Goal: Transaction & Acquisition: Purchase product/service

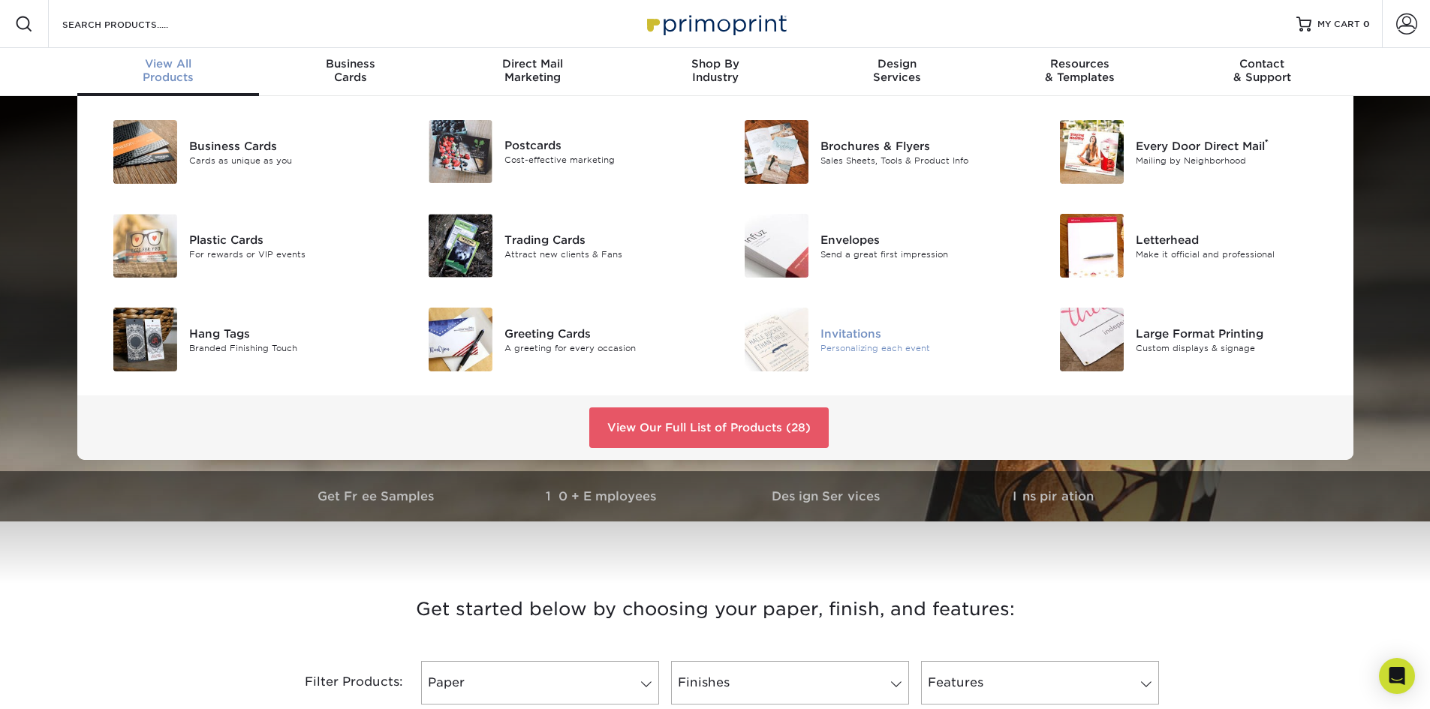
click at [782, 340] on img at bounding box center [776, 340] width 64 height 64
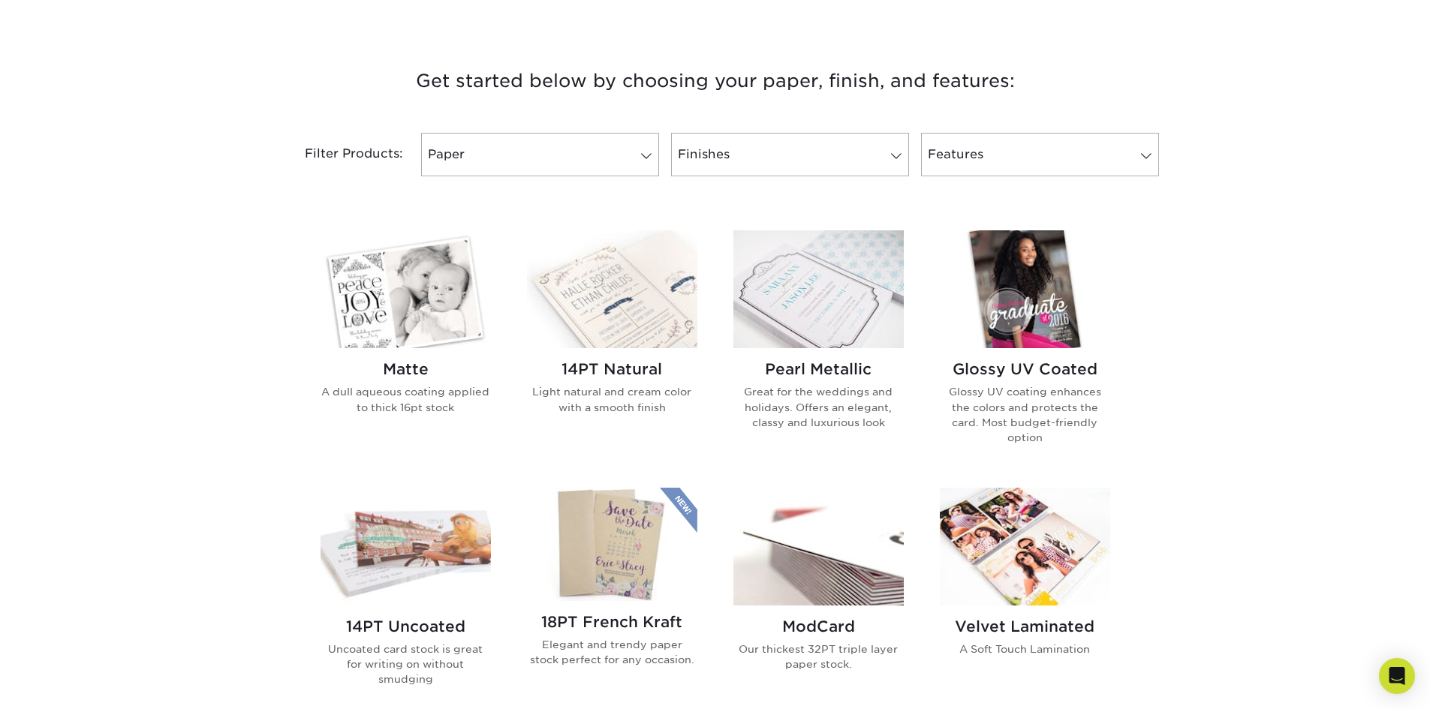
scroll to position [600, 0]
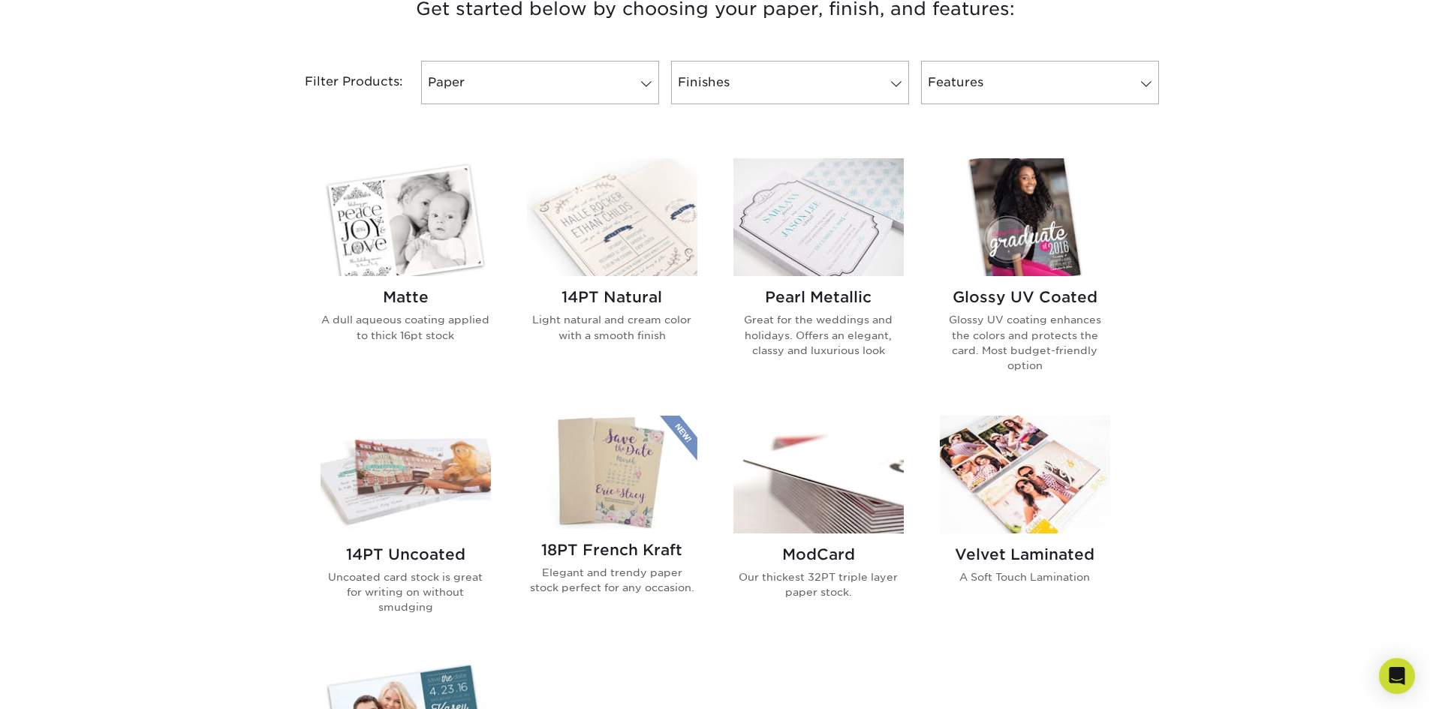
click at [620, 196] on img at bounding box center [612, 217] width 170 height 118
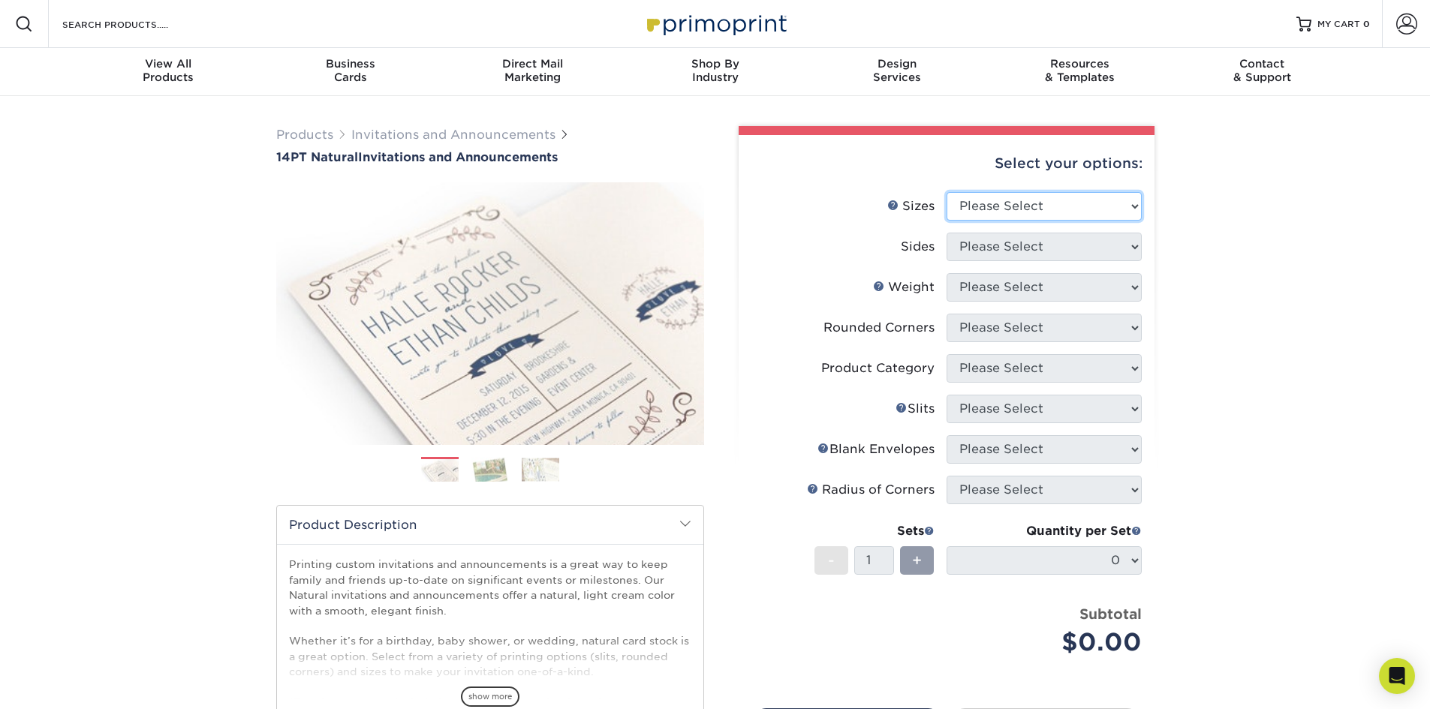
click at [985, 198] on select "Please Select 4.25" x 5.5" 4.25" x 6" 5" x 7" 5.5" x 8.5" 6" x 6"" at bounding box center [1043, 206] width 195 height 29
select select "4.25x6.00"
click at [946, 192] on select "Please Select 4.25" x 5.5" 4.25" x 6" 5" x 7" 5.5" x 8.5" 6" x 6"" at bounding box center [1043, 206] width 195 height 29
click at [1051, 248] on select "Please Select Print Both Sides Print Front Only" at bounding box center [1043, 247] width 195 height 29
select select "32d3c223-f82c-492b-b915-ba065a00862f"
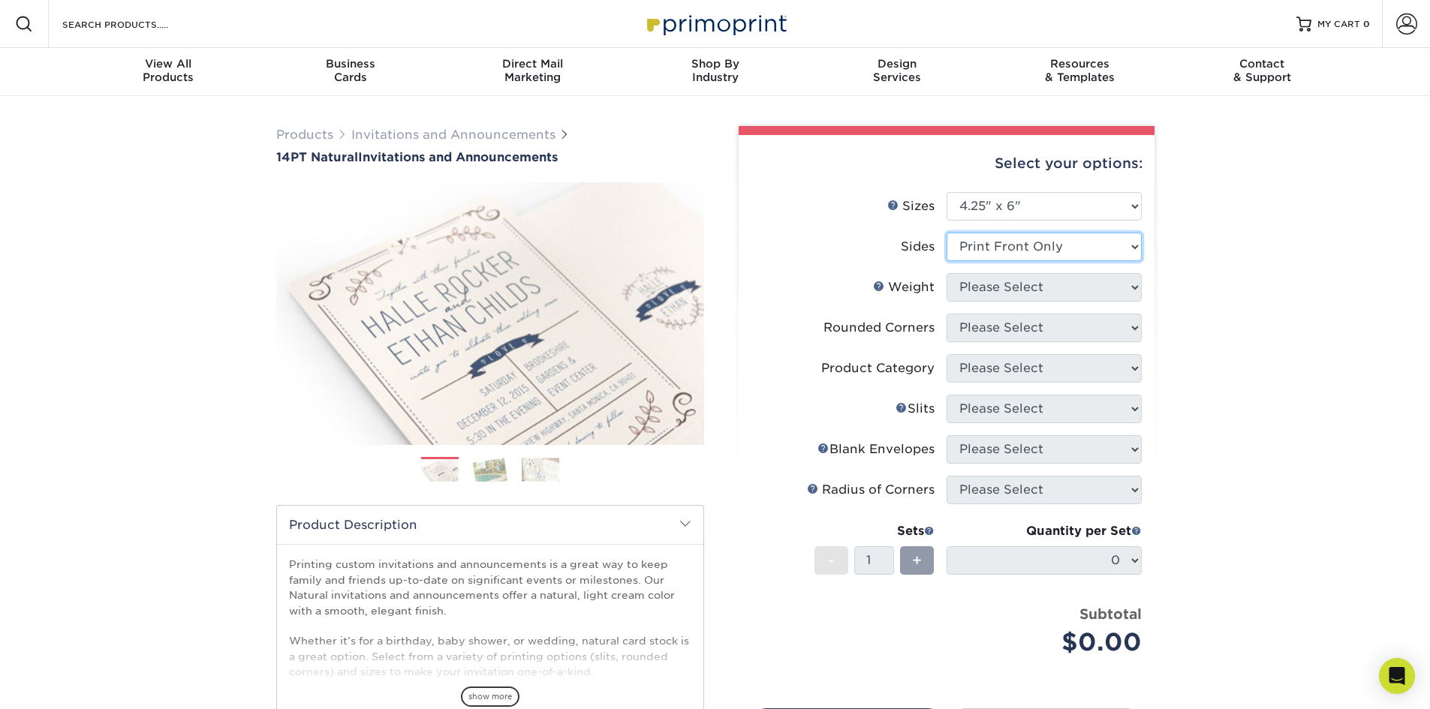
click at [946, 233] on select "Please Select Print Both Sides Print Front Only" at bounding box center [1043, 247] width 195 height 29
click at [1056, 287] on select "Please Select 14PTNT" at bounding box center [1043, 287] width 195 height 29
select select "14PTNT"
click at [946, 273] on select "Please Select 14PTNT" at bounding box center [1043, 287] width 195 height 29
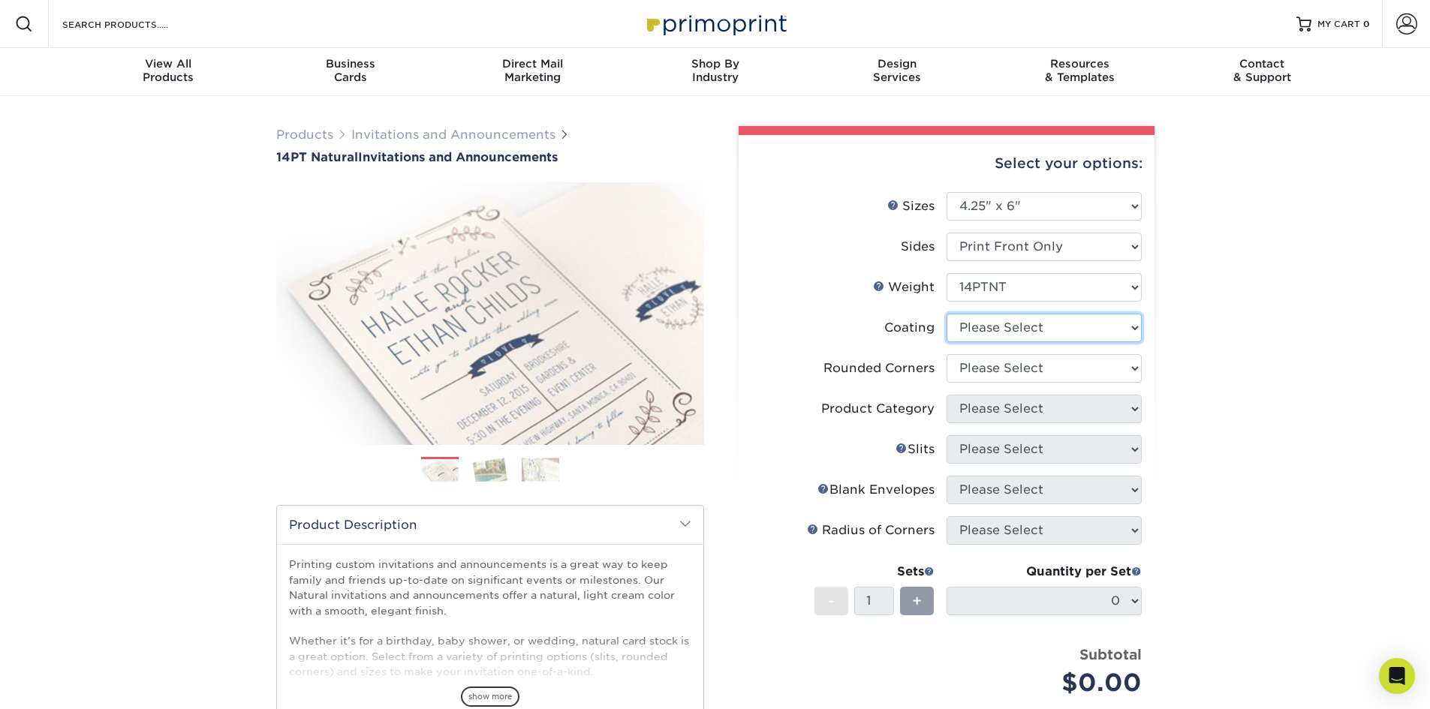
click at [1049, 324] on select at bounding box center [1043, 328] width 195 height 29
select select "3e7618de-abca-4bda-9f97-8b9129e913d8"
click at [946, 314] on select at bounding box center [1043, 328] width 195 height 29
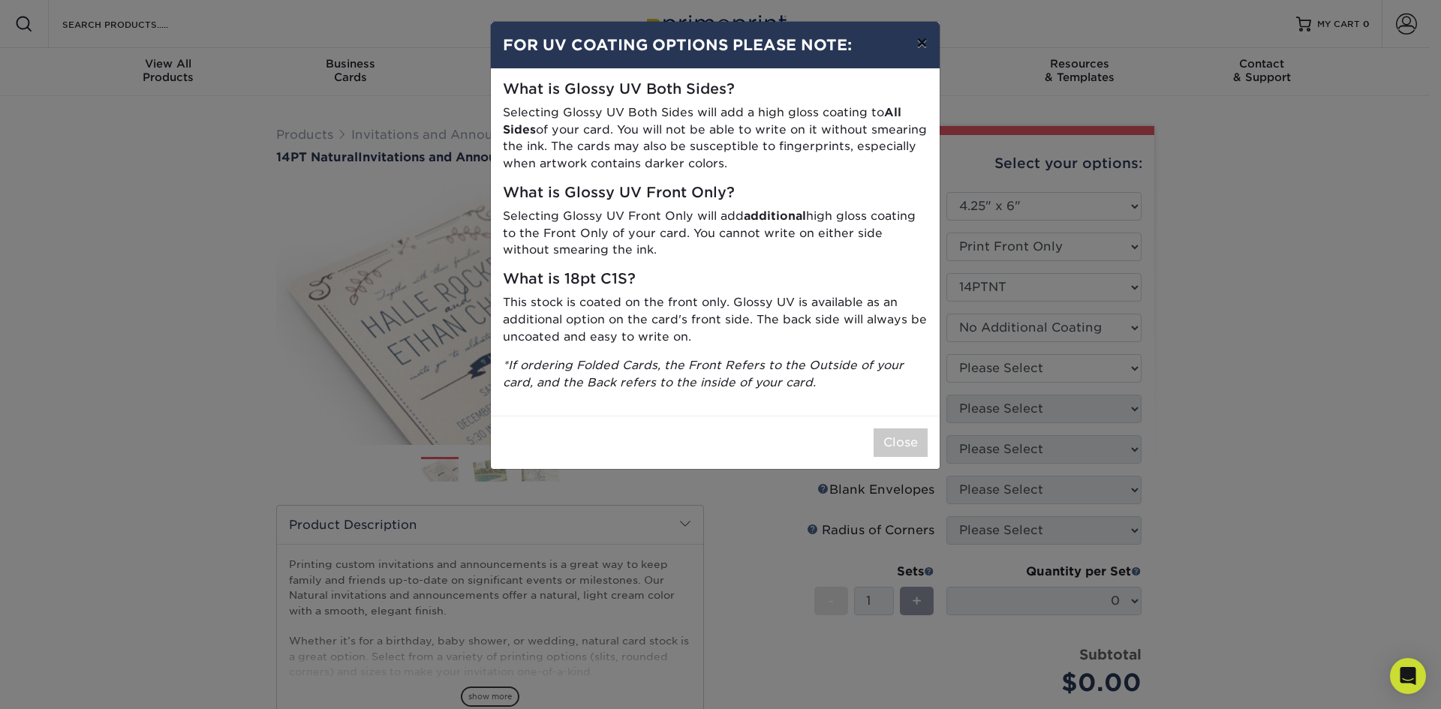
click at [916, 42] on button "×" at bounding box center [921, 43] width 35 height 42
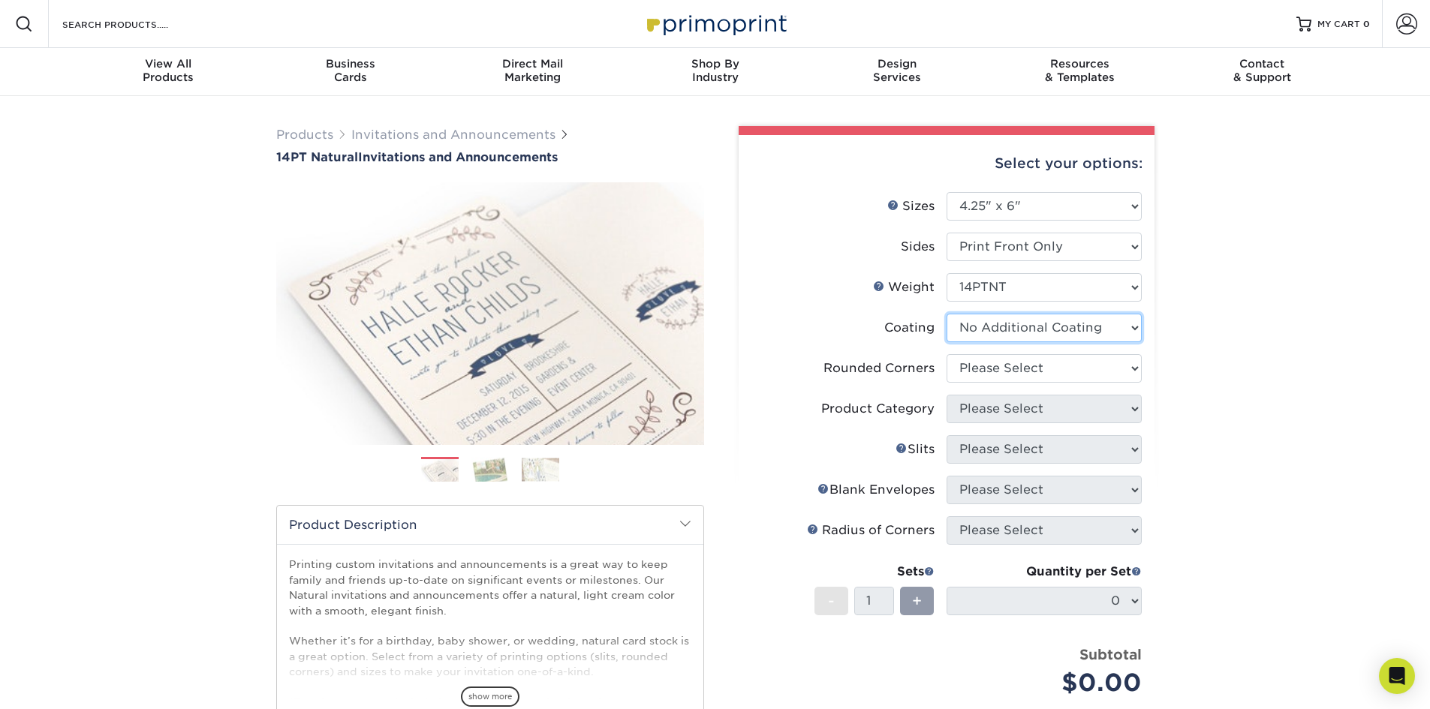
click at [1027, 322] on select at bounding box center [1043, 328] width 195 height 29
click at [1015, 372] on select "Please Select Yes - Round 4 Corners No" at bounding box center [1043, 368] width 195 height 29
select select "7672df9e-0e0a-464d-8e1f-920c575e4da3"
click at [946, 354] on select "Please Select Yes - Round 4 Corners No" at bounding box center [1043, 368] width 195 height 29
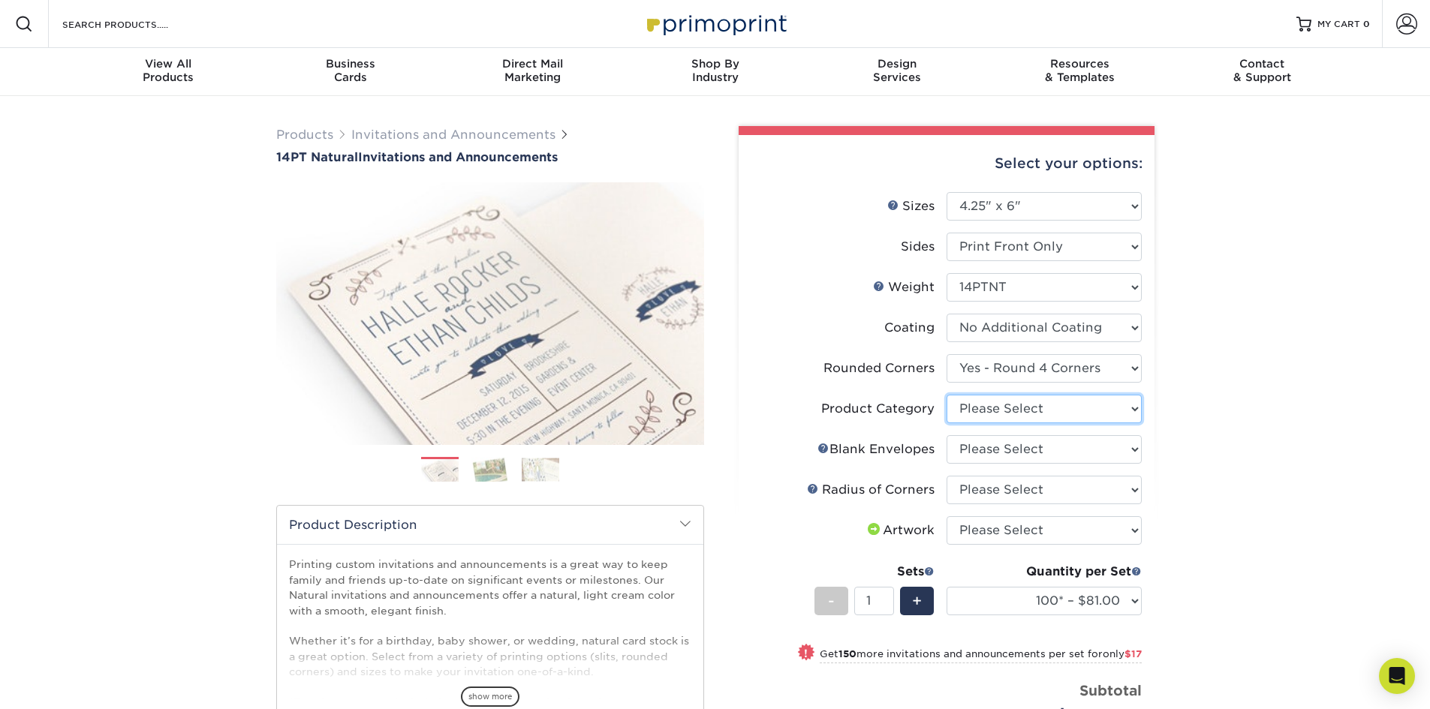
click at [1051, 417] on select "Please Select Announcement Cards" at bounding box center [1043, 409] width 195 height 29
select select "afc43903-b91d-4869-9f05-9fa1eb7dcbea"
click at [946, 395] on select "Please Select Announcement Cards" at bounding box center [1043, 409] width 195 height 29
click at [1042, 439] on select "Please Select No Blank Envelopes Yes 100 Natural Envelopes A6 Yes 250 Natural E…" at bounding box center [1043, 449] width 195 height 29
click at [1067, 456] on select "Please Select No Blank Envelopes Yes 100 Natural Envelopes A6 Yes 250 Natural E…" at bounding box center [1043, 449] width 195 height 29
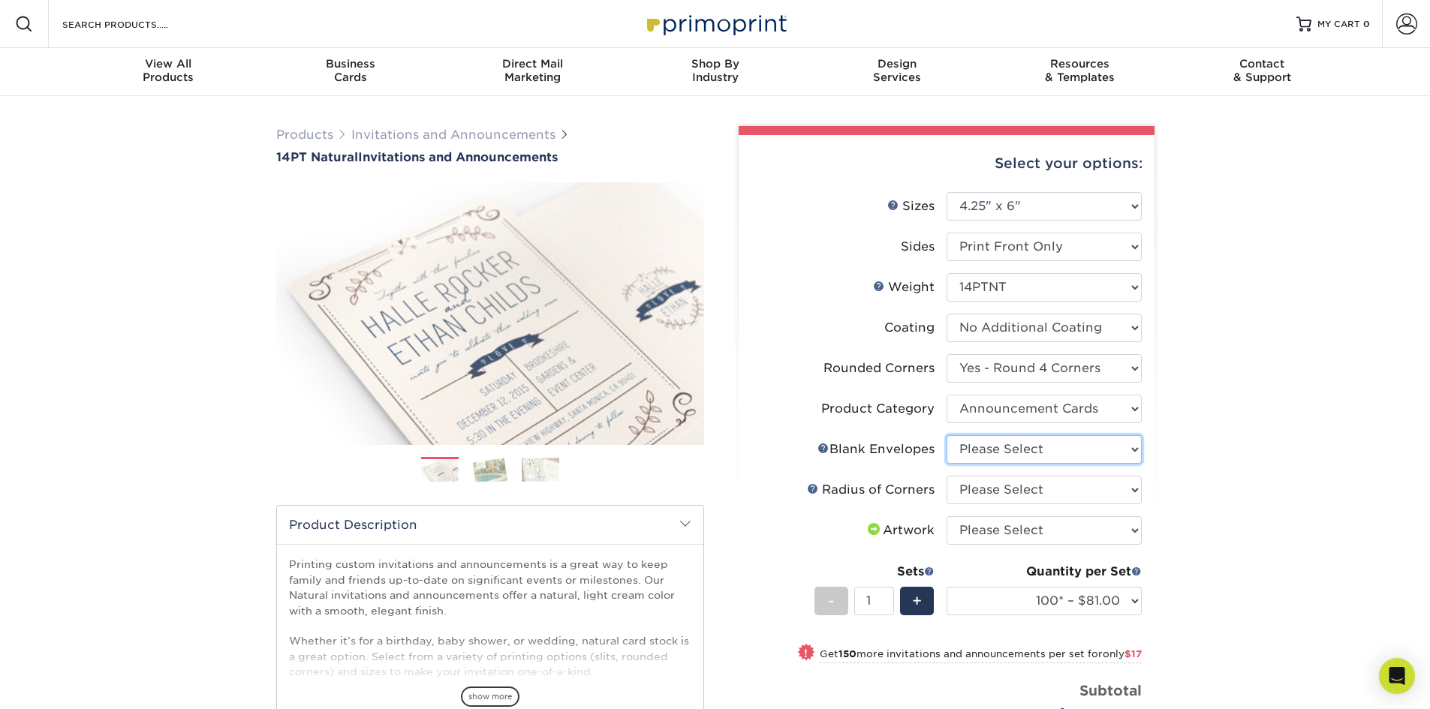
click at [1067, 456] on select "Please Select No Blank Envelopes Yes 100 Natural Envelopes A6 Yes 250 Natural E…" at bounding box center [1043, 449] width 195 height 29
click at [1067, 488] on select "Please Select Rounded 1/8" Rounded 1/4"" at bounding box center [1043, 490] width 195 height 29
select select "479fbfe7-6a0c-4895-8c9a-81739b7486c9"
click at [946, 476] on select "Please Select Rounded 1/8" Rounded 1/4"" at bounding box center [1043, 490] width 195 height 29
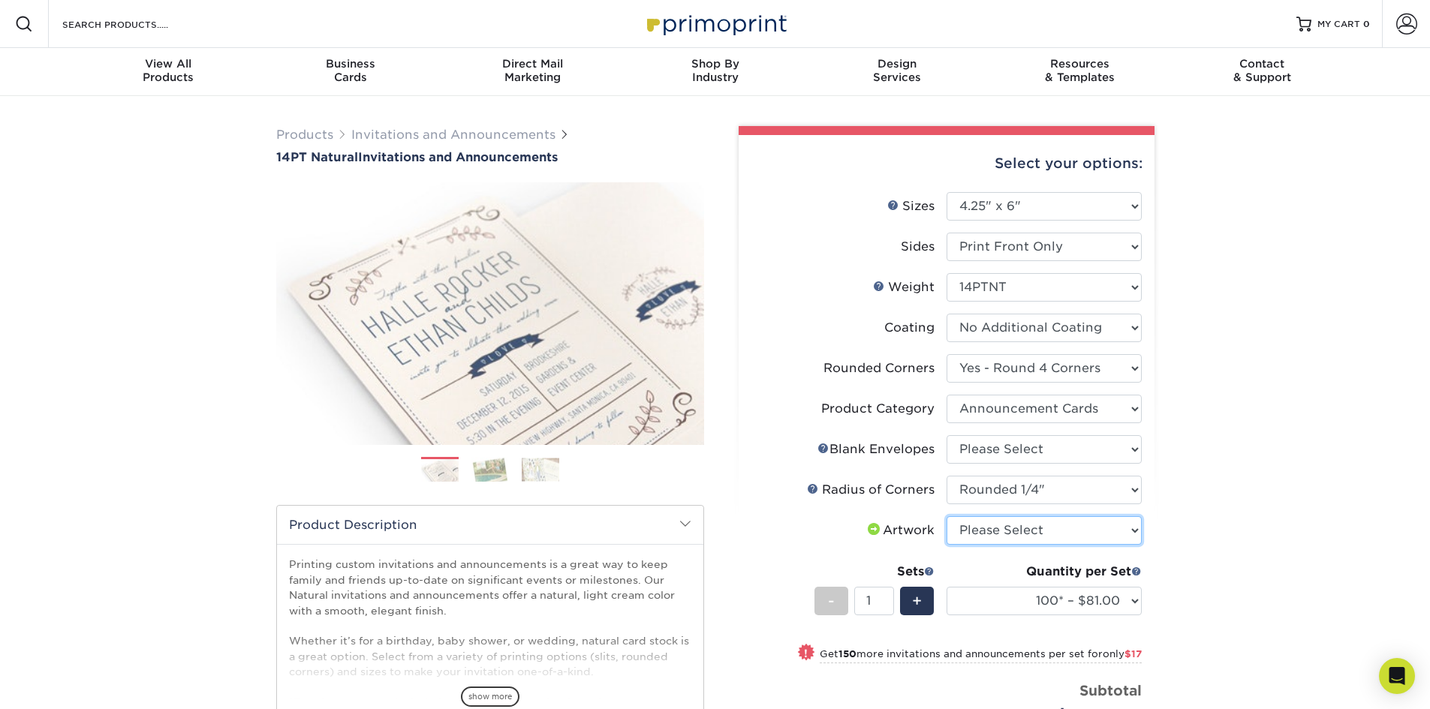
click at [1058, 528] on select "Please Select I will upload files I need a design - $100" at bounding box center [1043, 530] width 195 height 29
select select "upload"
click at [946, 516] on select "Please Select I will upload files I need a design - $100" at bounding box center [1043, 530] width 195 height 29
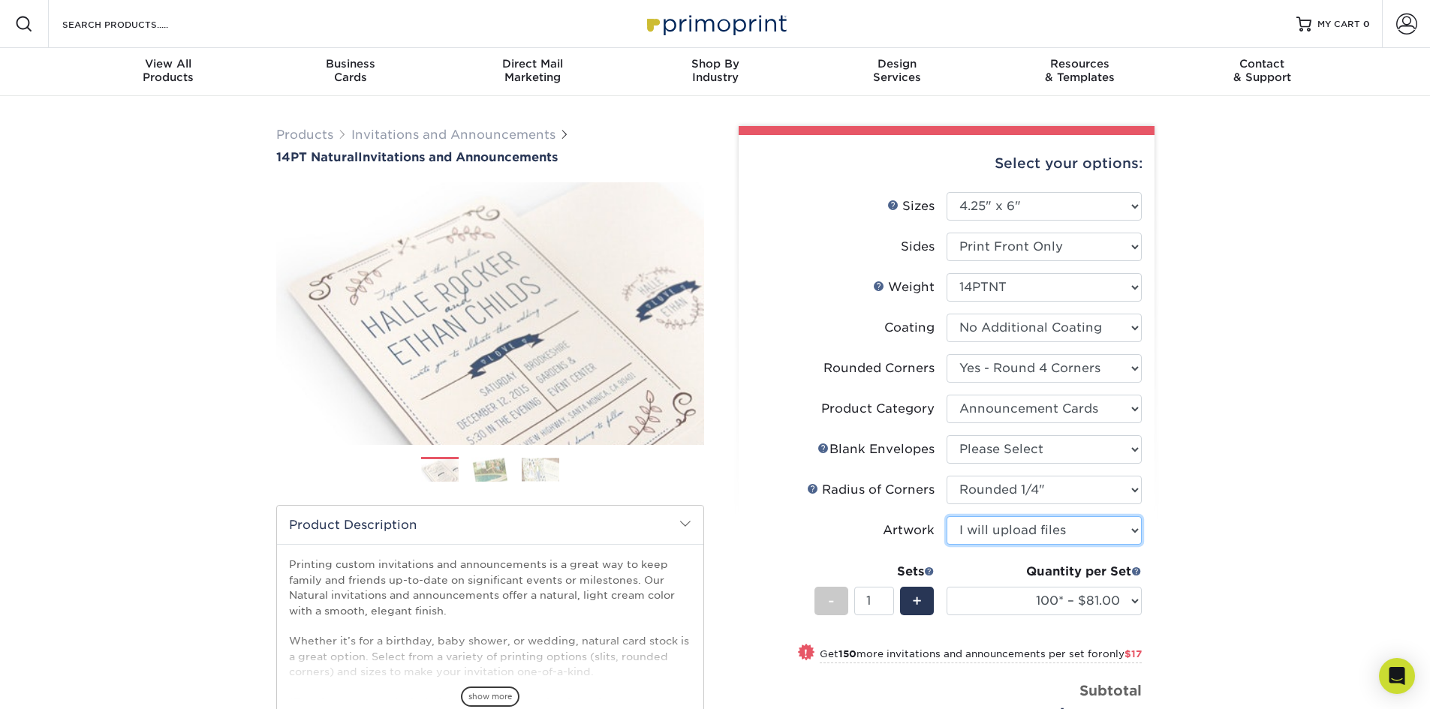
click at [1043, 534] on select "Please Select I will upload files I need a design - $100" at bounding box center [1043, 530] width 195 height 29
click at [1042, 466] on li "Envelope Help Blank Envelopes Please Select No Blank Envelopes Yes 100 Natural …" at bounding box center [946, 455] width 390 height 41
click at [1036, 451] on select "Please Select No Blank Envelopes Yes 100 Natural Envelopes A6 Yes 250 Natural E…" at bounding box center [1043, 449] width 195 height 29
select select "9f137334-7cf0-4a73-8a74-a4df662606ea"
click at [946, 435] on select "Please Select No Blank Envelopes Yes 100 Natural Envelopes A6 Yes 250 Natural E…" at bounding box center [1043, 449] width 195 height 29
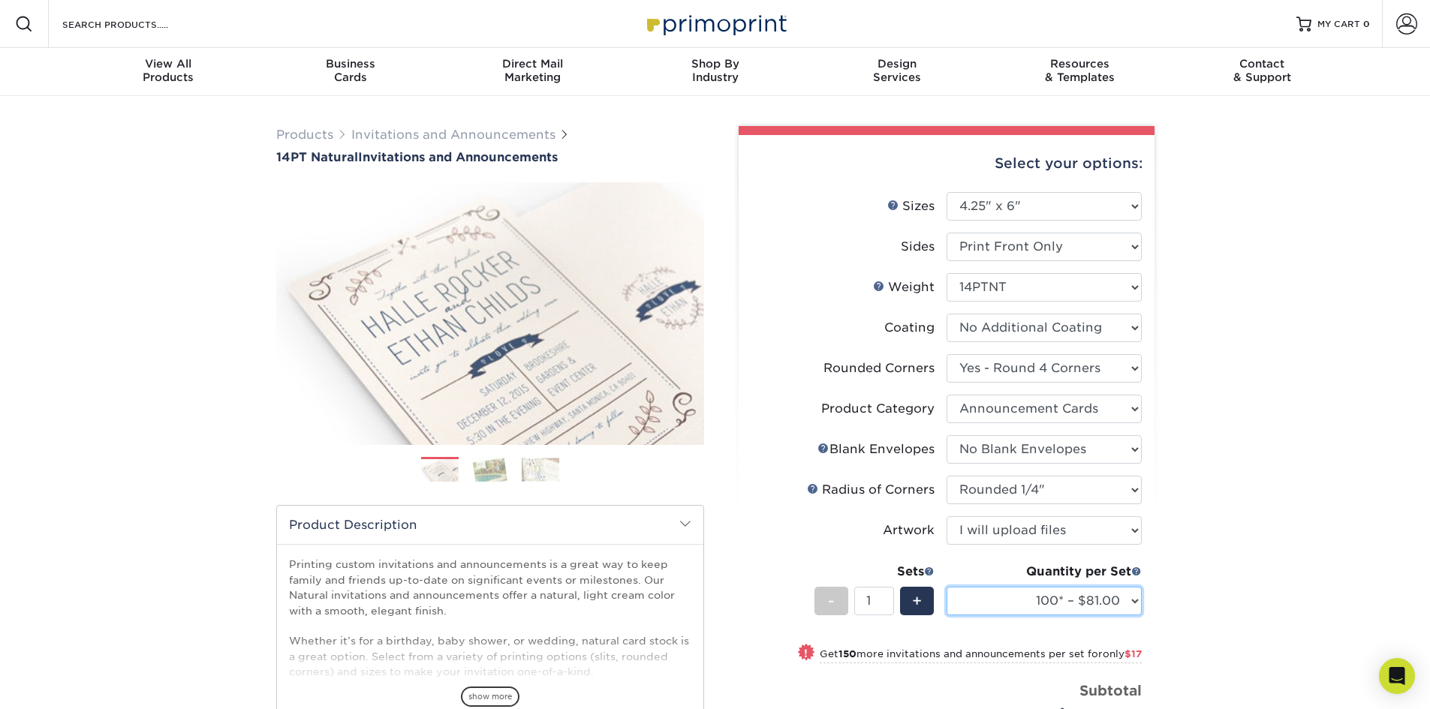
click at [1102, 604] on select "100* – $81.00 250* – $98.00 500* – $108.00 1000* – $195.00" at bounding box center [1043, 601] width 195 height 29
click at [1259, 471] on div "Products Invitations and Announcements 14PT Natural Invitations and Announcemen…" at bounding box center [715, 543] width 1430 height 894
